Goal: Task Accomplishment & Management: Use online tool/utility

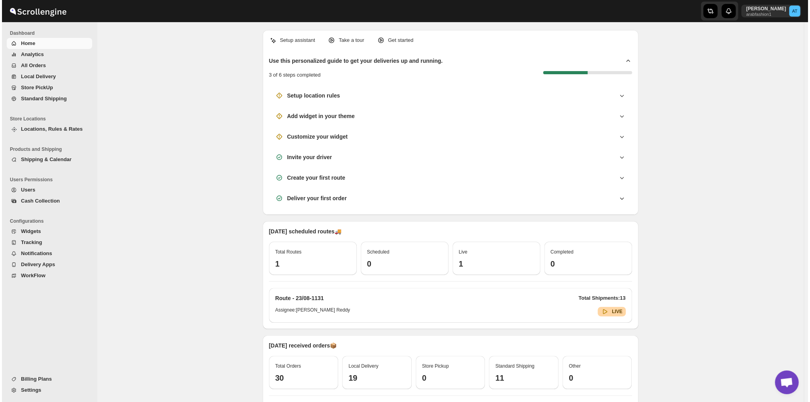
scroll to position [846, 0]
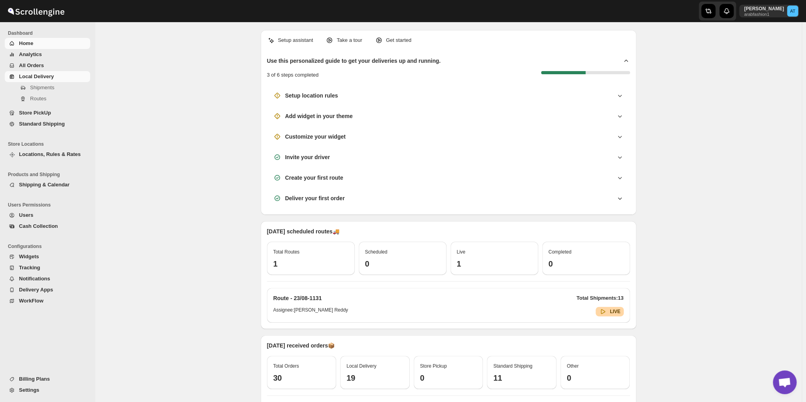
click at [40, 74] on span "Local Delivery" at bounding box center [36, 77] width 35 height 6
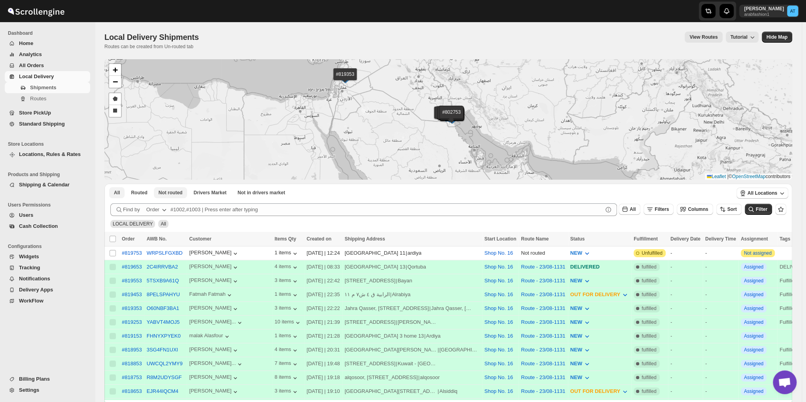
click at [171, 196] on button "Not routed" at bounding box center [171, 192] width 34 height 11
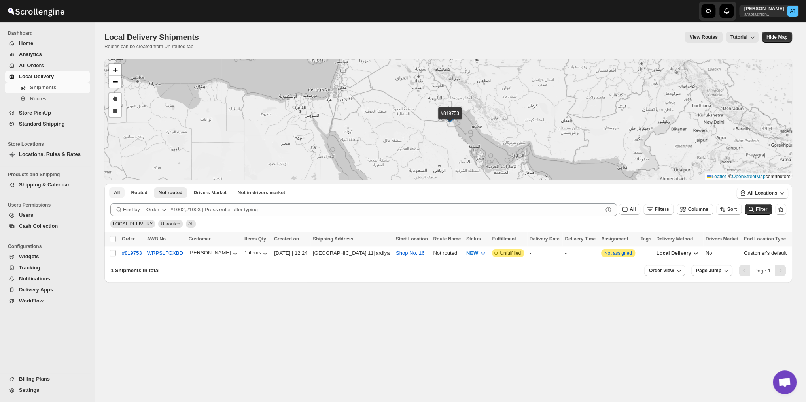
click at [118, 194] on span "All" at bounding box center [117, 193] width 6 height 6
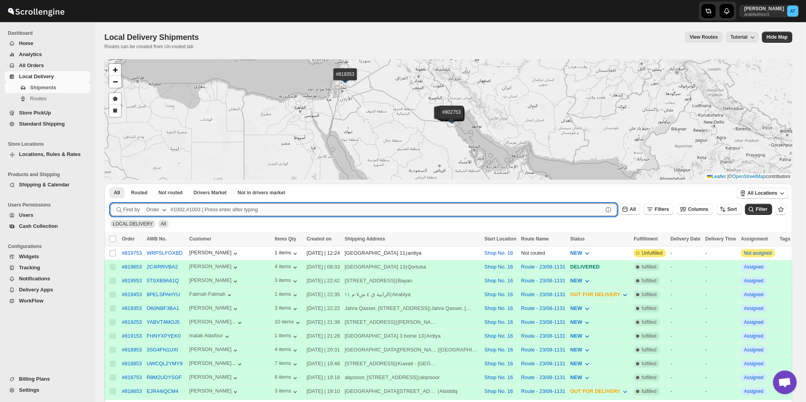
click at [256, 207] on input "text" at bounding box center [386, 210] width 432 height 13
type input "8170"
click at [110, 184] on button "Submit" at bounding box center [121, 188] width 23 height 8
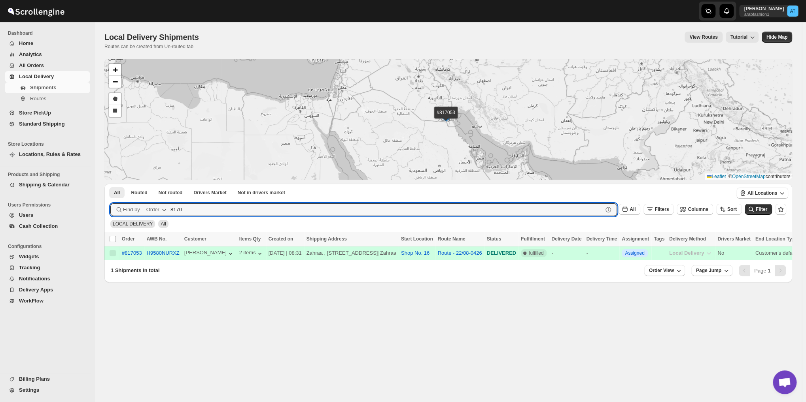
click at [27, 302] on span "WorkFlow" at bounding box center [31, 301] width 25 height 6
